Goal: Transaction & Acquisition: Purchase product/service

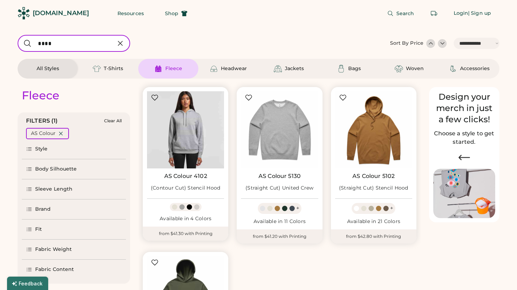
select select "*****"
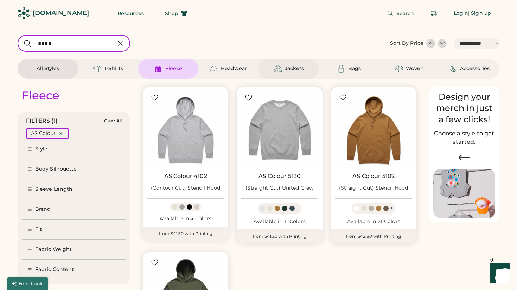
click at [297, 67] on div "Jackets" at bounding box center [294, 68] width 19 height 7
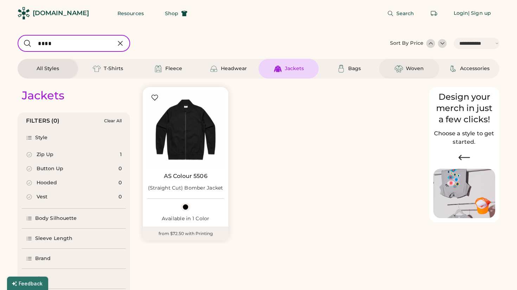
click at [420, 64] on div "Woven" at bounding box center [409, 69] width 60 height 20
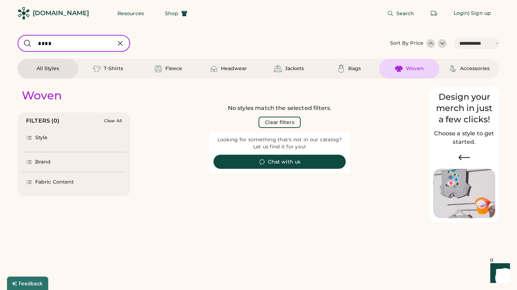
click at [122, 45] on icon at bounding box center [120, 43] width 4 height 4
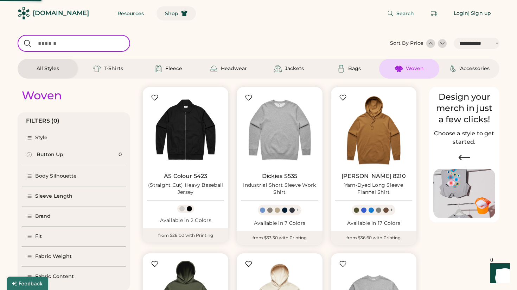
click at [165, 12] on span "Shop" at bounding box center [171, 13] width 13 height 5
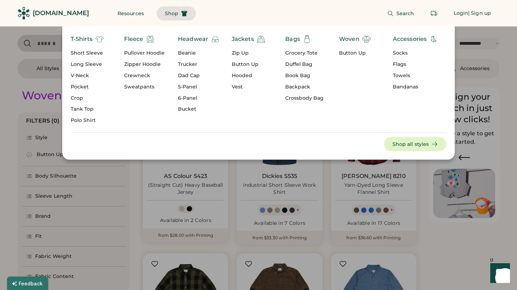
click at [131, 166] on div at bounding box center [258, 145] width 517 height 290
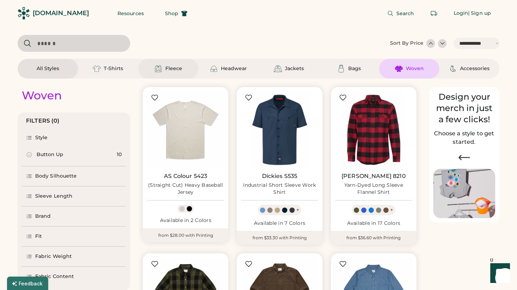
click at [181, 66] on div "Fleece" at bounding box center [173, 68] width 17 height 7
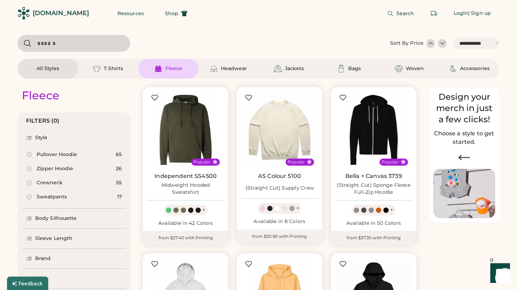
click at [52, 155] on div "Pullover Hoodie" at bounding box center [57, 154] width 40 height 7
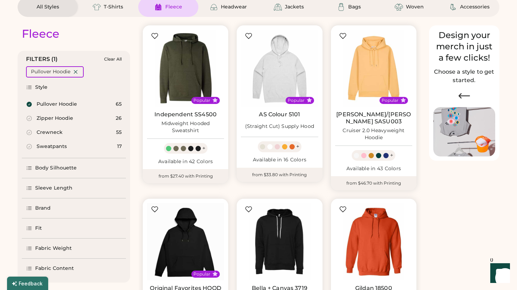
scroll to position [74, 0]
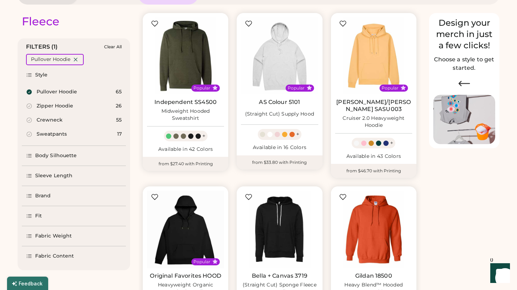
click at [38, 216] on div "Fit" at bounding box center [38, 215] width 7 height 7
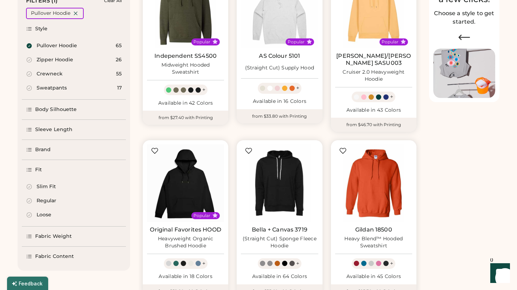
scroll to position [120, 0]
click at [40, 211] on div "Loose" at bounding box center [44, 214] width 15 height 7
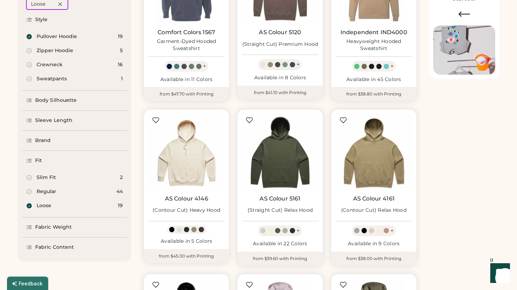
scroll to position [156, 0]
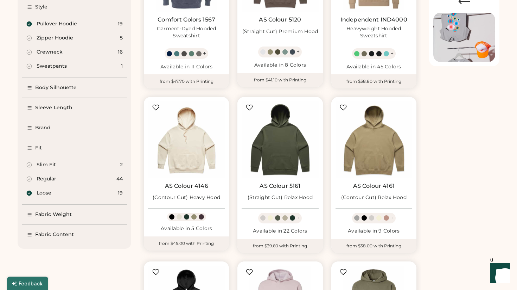
click at [41, 215] on div "Fabric Weight" at bounding box center [53, 214] width 37 height 7
click at [48, 200] on div "Midweight" at bounding box center [51, 198] width 28 height 7
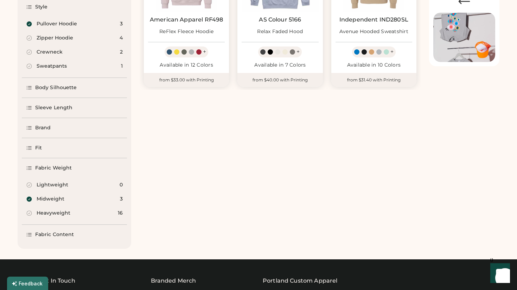
click at [49, 211] on div "Heavyweight" at bounding box center [54, 212] width 34 height 7
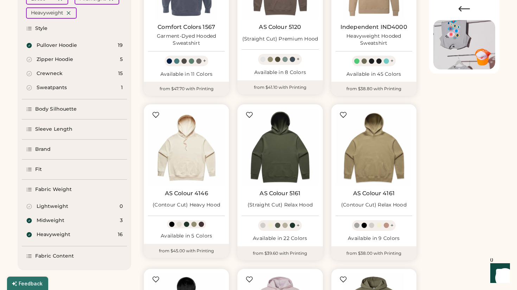
scroll to position [148, 0]
click at [55, 152] on div "Brand" at bounding box center [74, 150] width 105 height 20
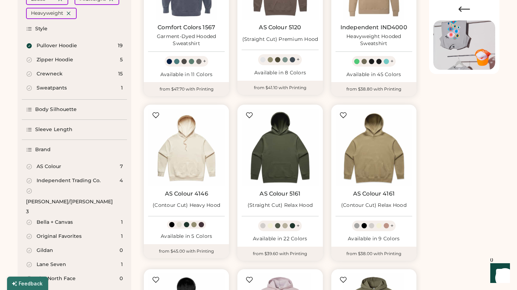
click at [55, 152] on div "Brand" at bounding box center [74, 150] width 105 height 20
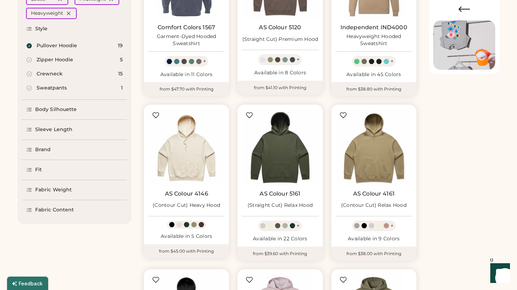
click at [56, 215] on div "Fabric Content" at bounding box center [74, 210] width 105 height 20
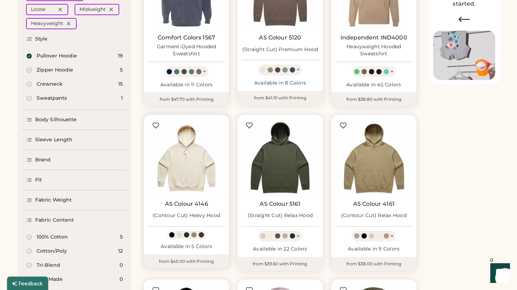
scroll to position [166, 0]
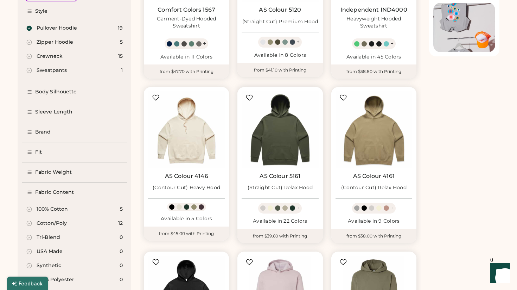
click at [248, 94] on div at bounding box center [249, 97] width 7 height 7
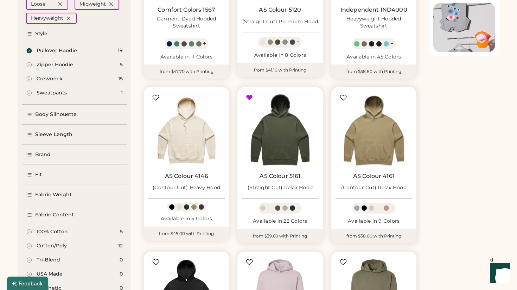
click at [341, 97] on div at bounding box center [343, 97] width 7 height 7
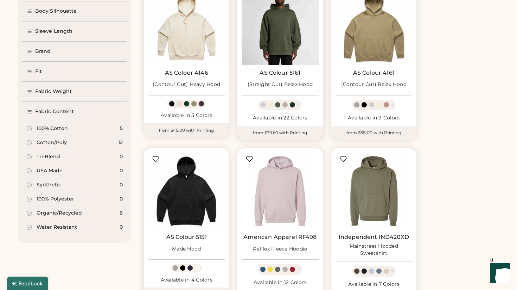
scroll to position [270, 0]
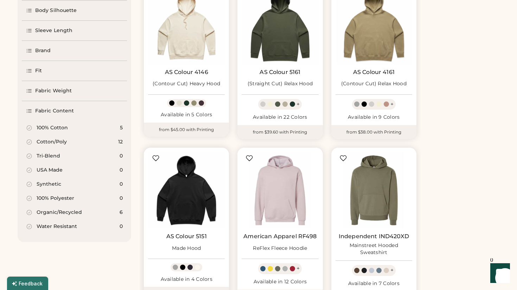
click at [153, 157] on div at bounding box center [155, 157] width 7 height 7
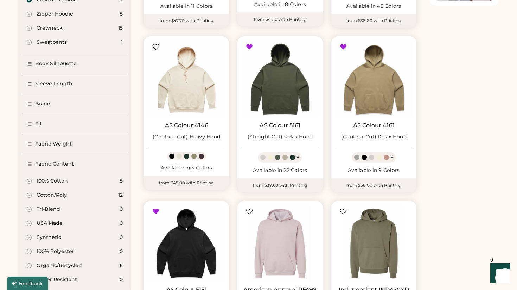
scroll to position [216, 0]
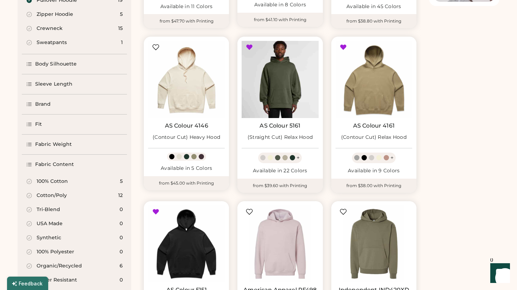
click at [300, 89] on img at bounding box center [280, 79] width 77 height 77
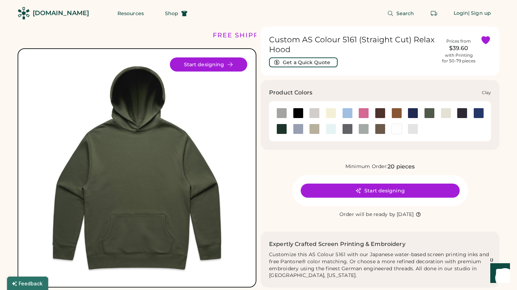
click at [397, 113] on div at bounding box center [397, 113] width 11 height 11
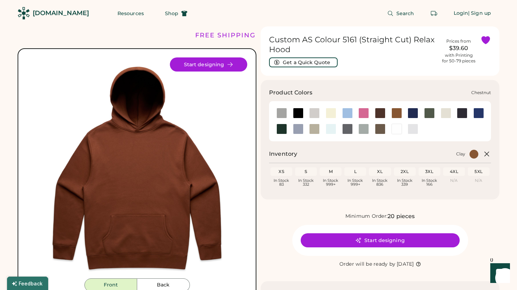
click at [381, 111] on div at bounding box center [380, 113] width 11 height 11
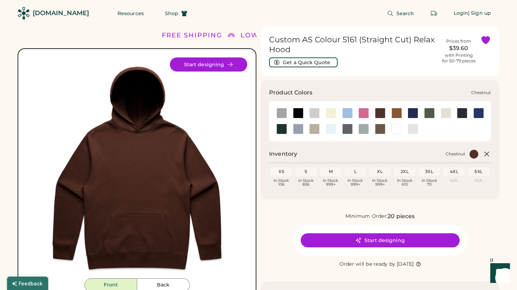
click at [380, 112] on div at bounding box center [380, 113] width 11 height 11
